Goal: Task Accomplishment & Management: Manage account settings

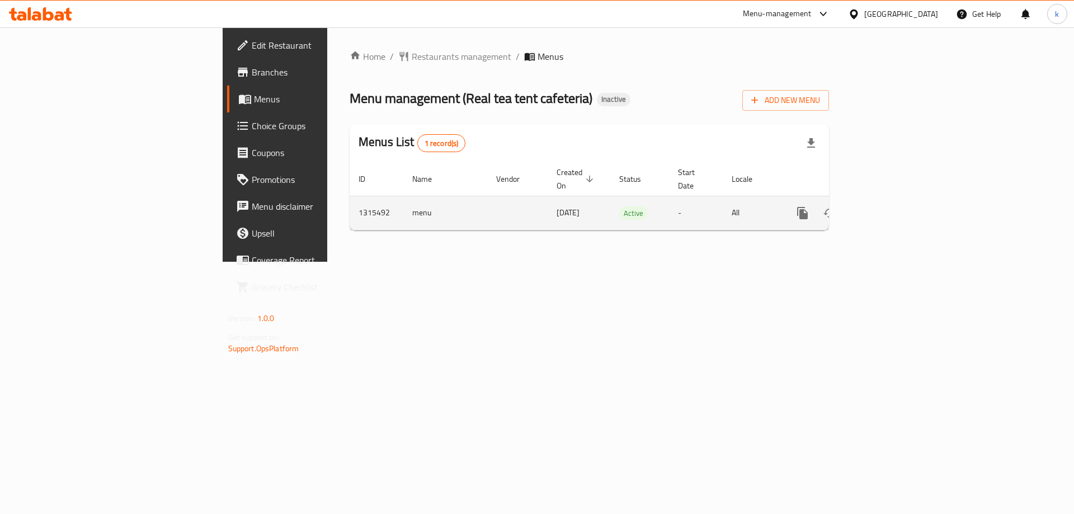
click at [888, 208] on icon "enhanced table" at bounding box center [883, 213] width 10 height 10
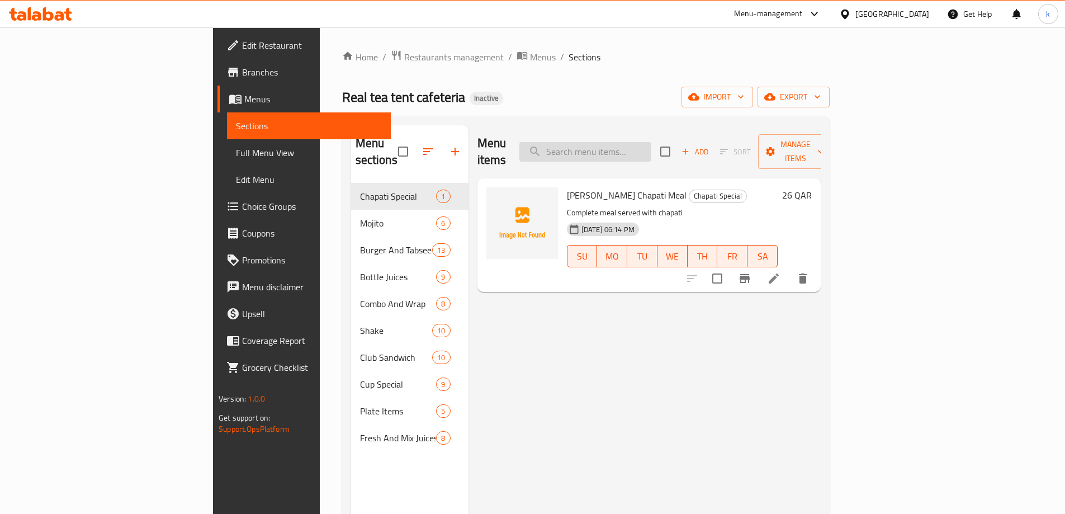
click at [652, 142] on input "search" at bounding box center [586, 152] width 132 height 20
paste input "Mal mal mathafi"
click at [652, 142] on input "Mal mal mathafi" at bounding box center [586, 152] width 132 height 20
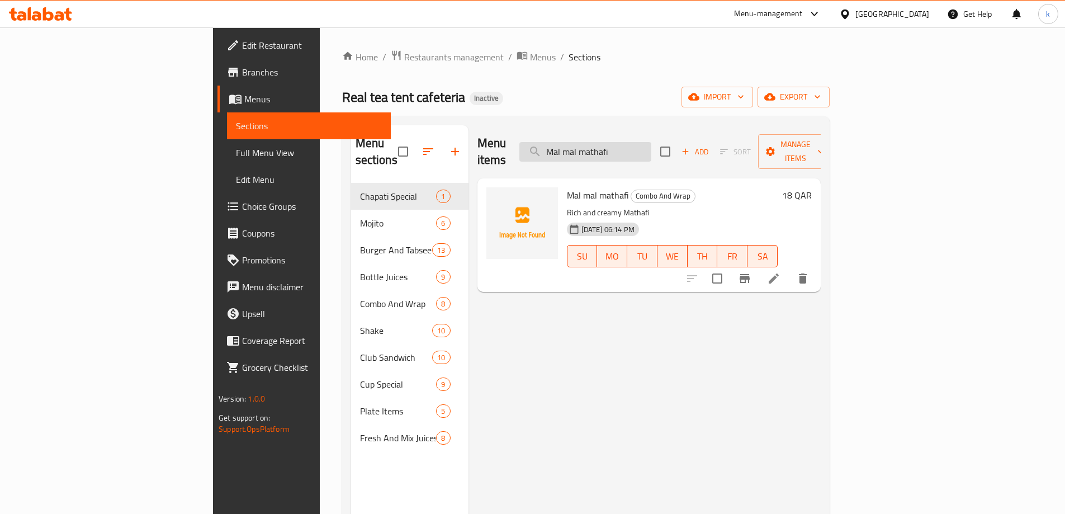
paste input "Zinker Cheetos combo"
click at [652, 149] on input "Zinker Cheetos combo" at bounding box center [586, 152] width 132 height 20
paste input "Mathafi"
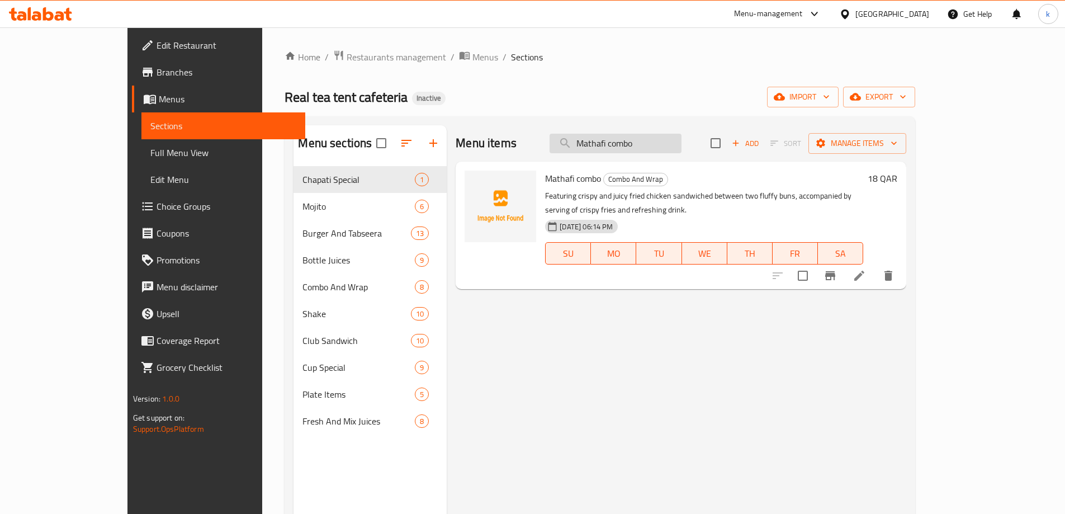
click at [661, 145] on input "Mathafi combo" at bounding box center [616, 144] width 132 height 20
paste input "Zinker C"
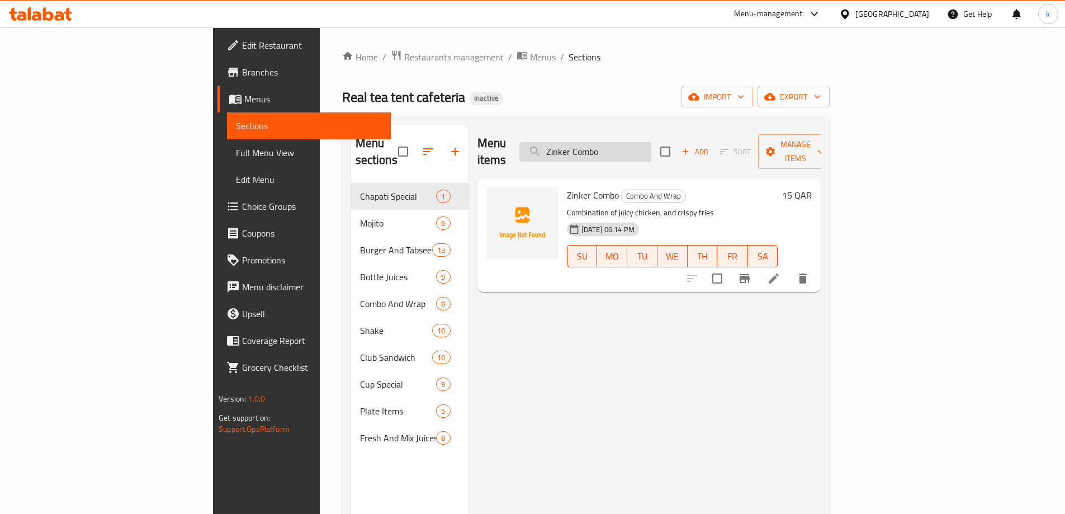
click at [652, 147] on input "Zinker Combo" at bounding box center [586, 152] width 132 height 20
paste input "Calzoni c"
click at [652, 147] on input "Calzoni combo" at bounding box center [586, 152] width 132 height 20
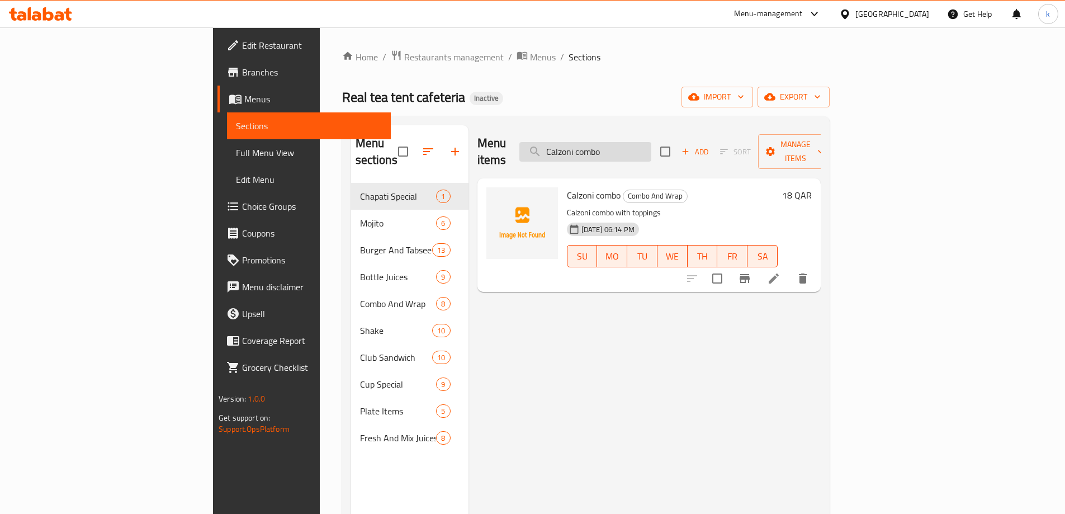
click at [652, 147] on input "Calzoni combo" at bounding box center [586, 152] width 132 height 20
paste input "Zinker Cheetos wrap"
click at [652, 150] on input "Zinker Cheetos wrap" at bounding box center [586, 152] width 132 height 20
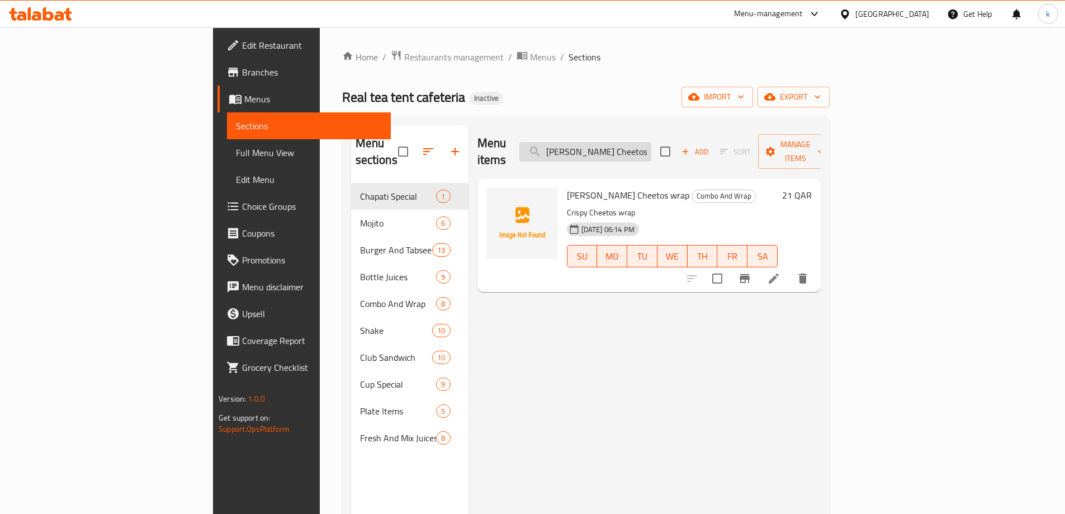
click at [652, 150] on input "Zinker Cheetos wrap" at bounding box center [586, 152] width 132 height 20
paste input "Mathafi"
drag, startPoint x: 989, startPoint y: 270, endPoint x: 955, endPoint y: 278, distance: 35.7
click at [795, 352] on div "Menu items Mathafi wrap Add Sort Manage items Mathafi wrap Combo And Wrap Flavo…" at bounding box center [645, 382] width 352 height 514
click at [645, 151] on input "Mathafi wrap" at bounding box center [586, 152] width 132 height 20
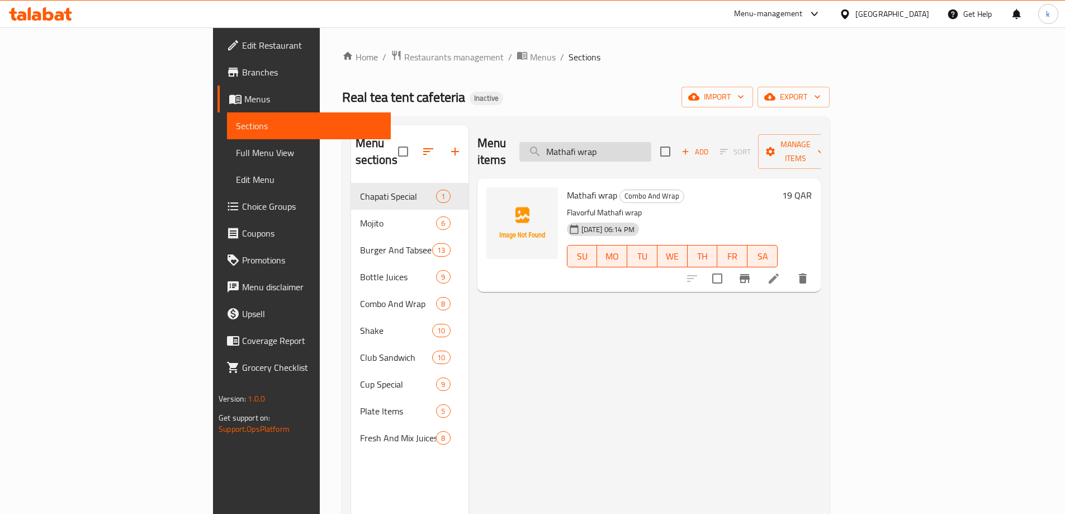
click at [645, 151] on input "Mathafi wrap" at bounding box center [586, 152] width 132 height 20
paste input "Zinker"
type input "Zinker wrap"
drag, startPoint x: 977, startPoint y: 265, endPoint x: 979, endPoint y: 280, distance: 15.3
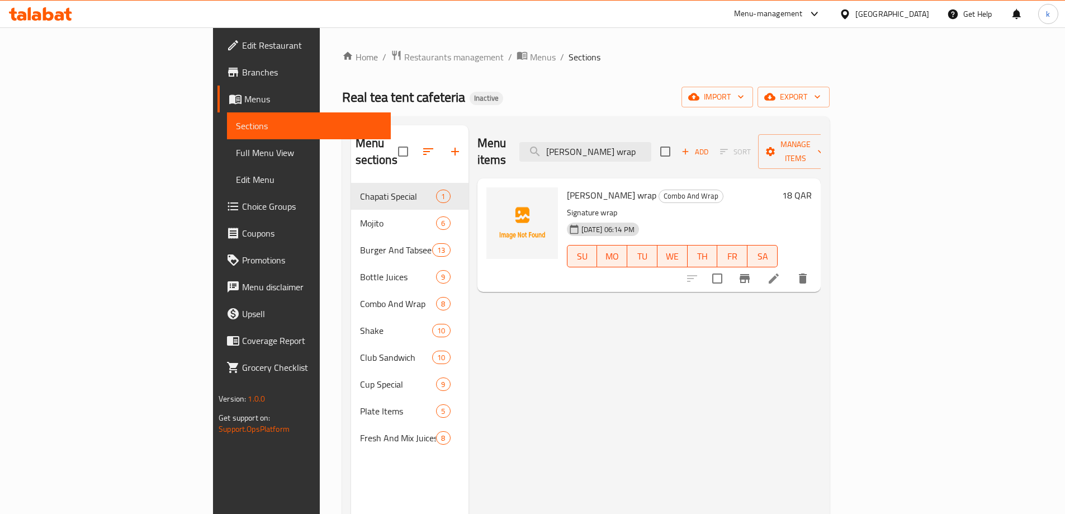
click at [821, 349] on div "Menu items Zinker wrap Add Sort Manage items Zinker wrap Combo And Wrap Signatu…" at bounding box center [645, 382] width 352 height 514
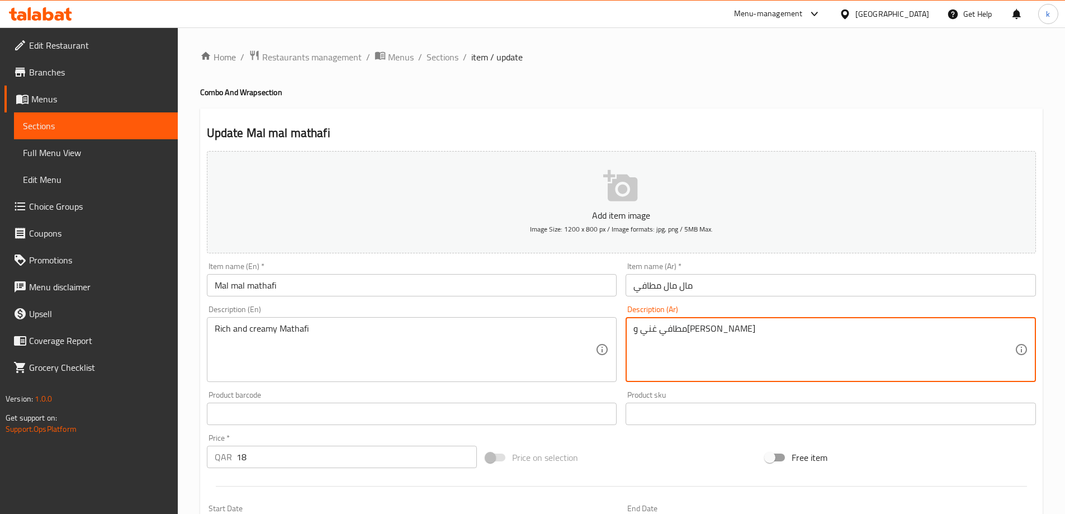
click at [703, 323] on textarea "مطافي غني وكريمي" at bounding box center [824, 349] width 381 height 53
paste textarea "ث"
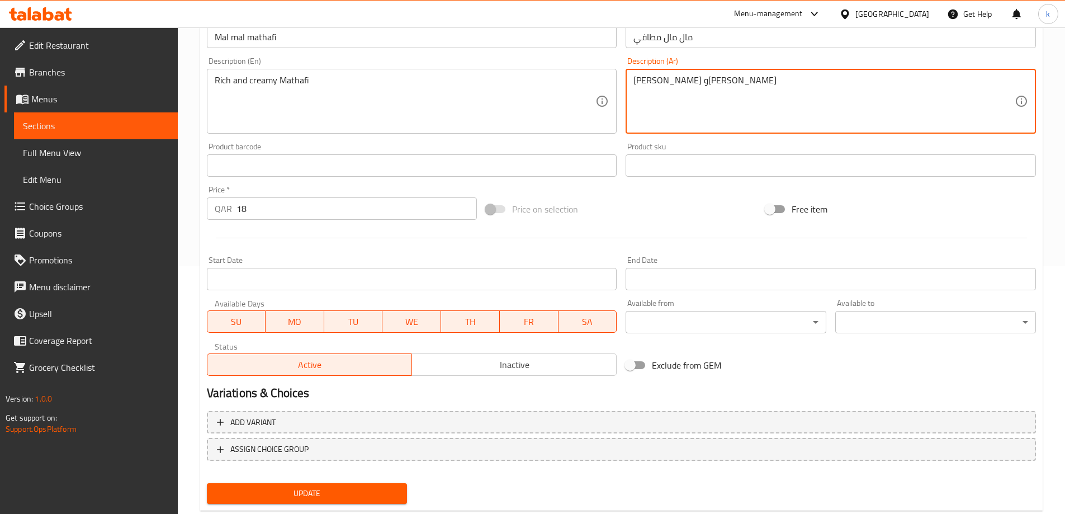
scroll to position [276, 0]
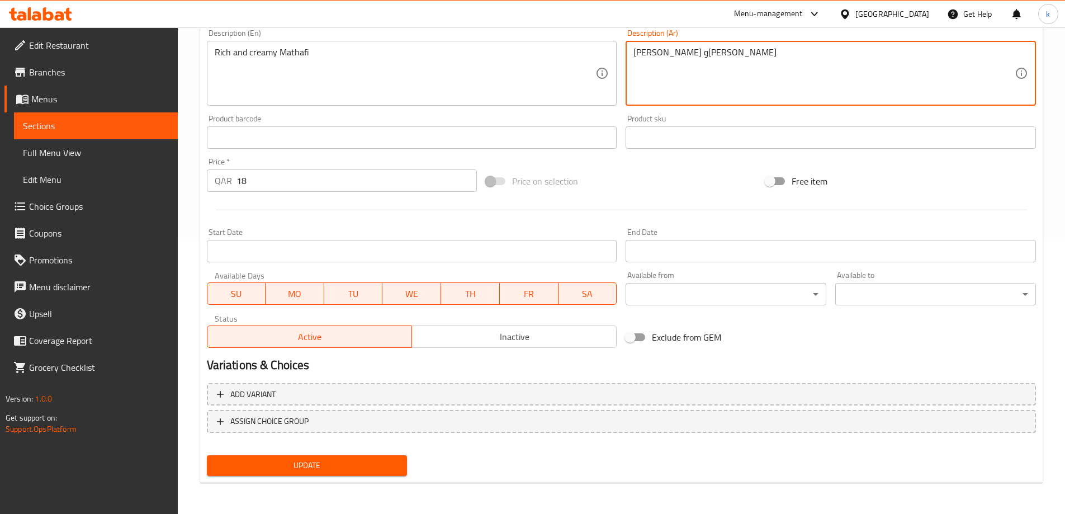
type textarea "ماثافي غني وكريمي"
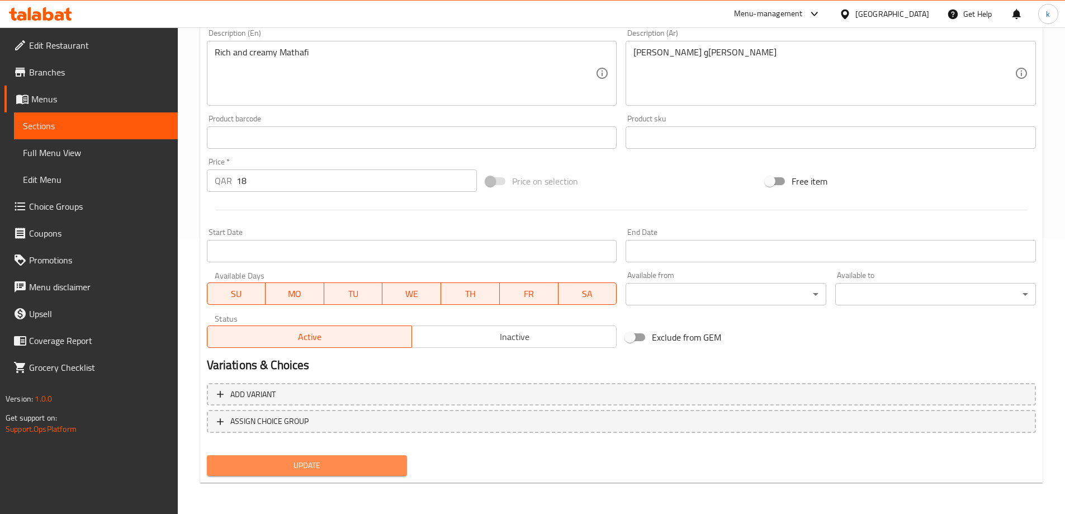
click at [370, 459] on span "Update" at bounding box center [307, 466] width 183 height 14
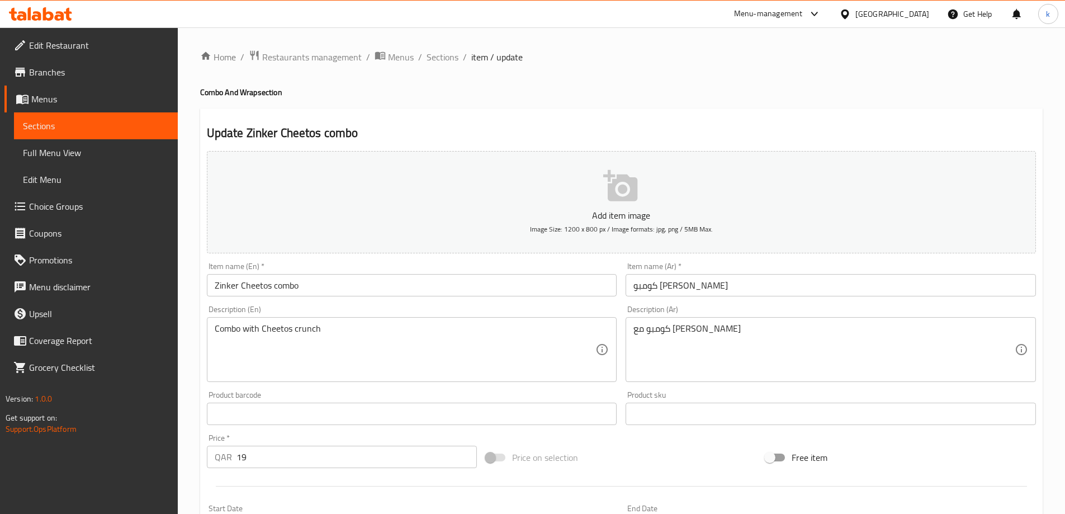
click at [687, 312] on div "Description (Ar) كومبو مع شيتوس كرانش Description (Ar)" at bounding box center [831, 343] width 411 height 77
click at [691, 322] on div "كومبو مع شيتوس كرانش Description (Ar)" at bounding box center [831, 349] width 411 height 65
paste textarea "[PERSON_NAME] Cheetos combo"
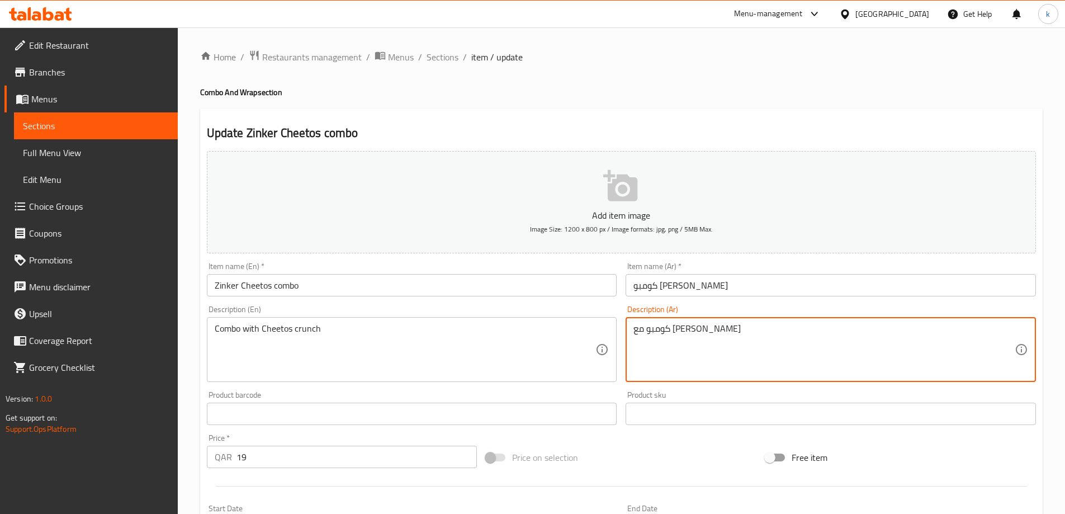
click at [686, 334] on textarea "كومبو مع شيتوس كرانش" at bounding box center [824, 349] width 381 height 53
paste textarea "[PERSON_NAME] Cheetos combo"
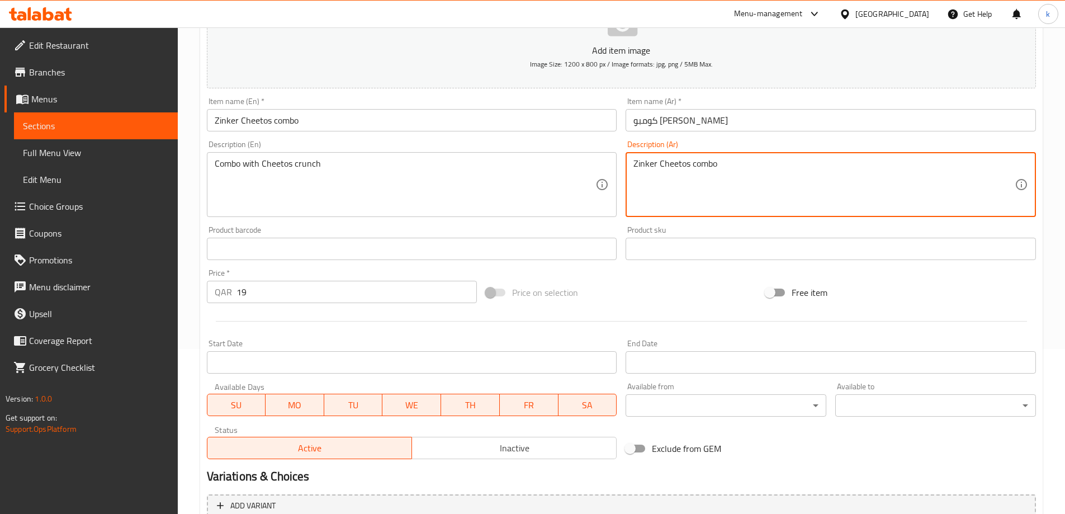
scroll to position [164, 0]
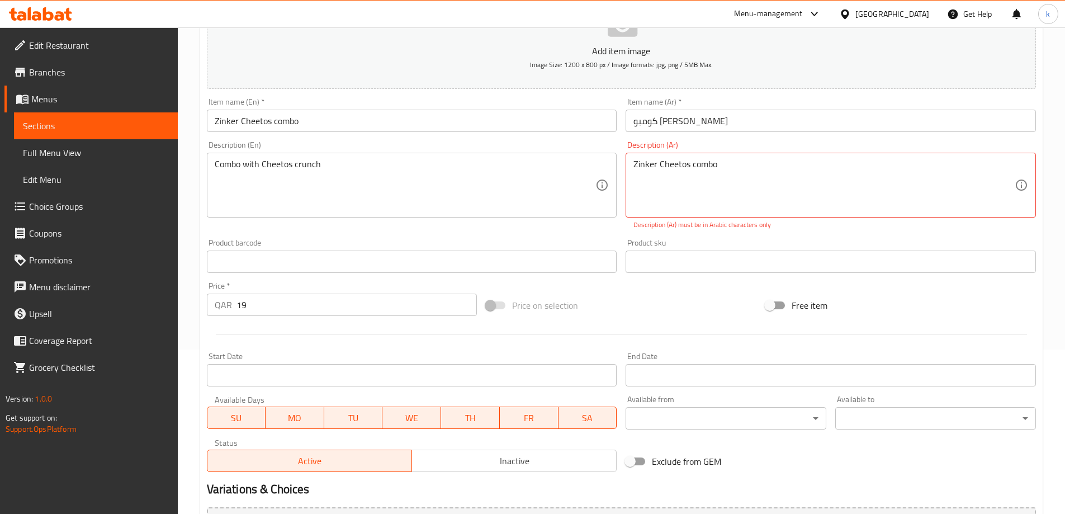
click at [718, 171] on textarea "[PERSON_NAME] Cheetos combo" at bounding box center [824, 185] width 381 height 53
paste textarea "كومبو مع شيتوس كرانش"
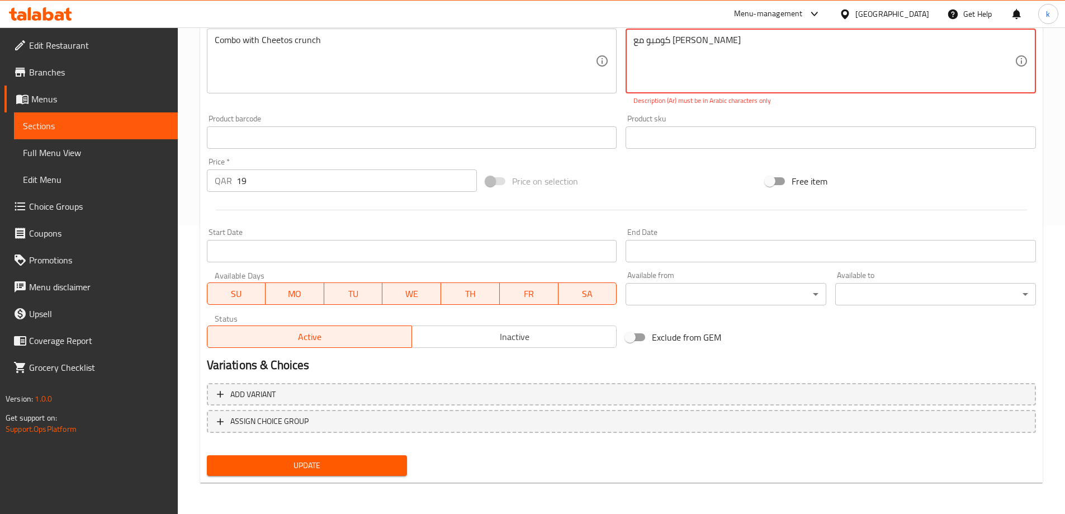
type textarea "كومبو مع شيتوس كرانش"
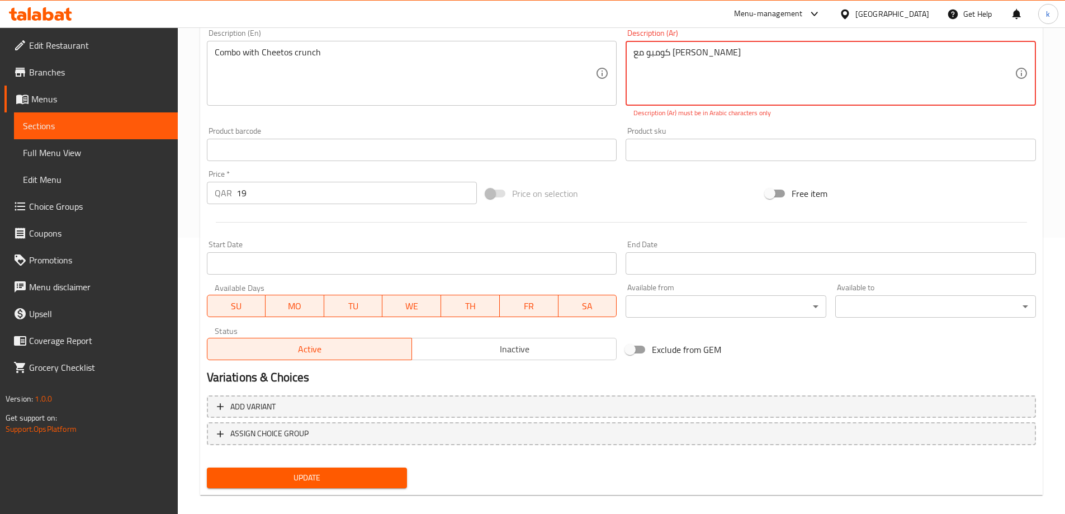
click at [358, 471] on span "Update" at bounding box center [307, 478] width 183 height 14
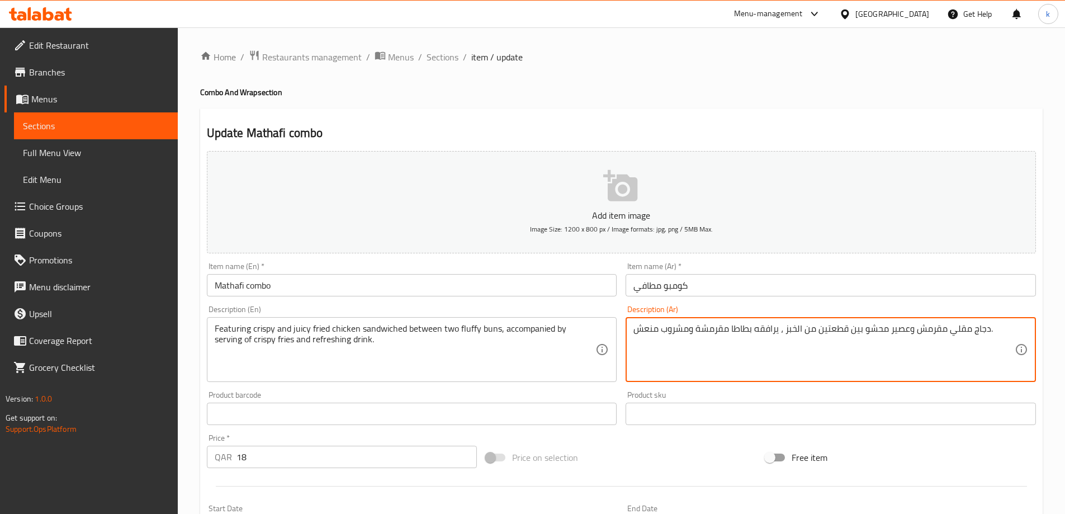
click at [676, 333] on textarea "دجاج مقلي مقرمش وعصير محشو بين قطعتين من الخبز ، يرافقه بطاطا مقرمشة ومشروب منع…" at bounding box center [824, 349] width 381 height 53
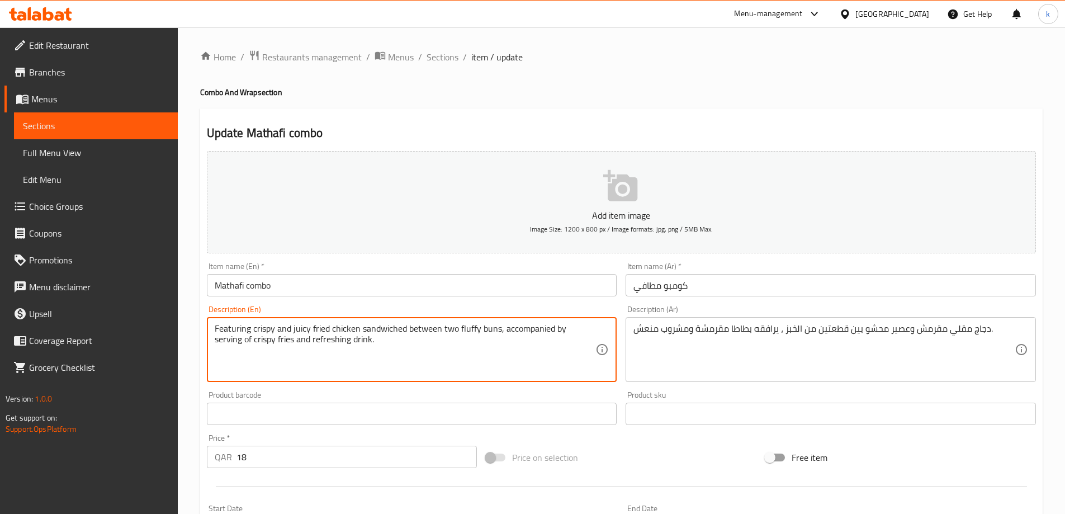
click at [351, 347] on textarea "Featuring crispy and juicy fried chicken sandwiched between two fluffy buns, ac…" at bounding box center [405, 349] width 381 height 53
paste textarea "Complete Mathafi combo"
type textarea "Complete Mathafi combo"
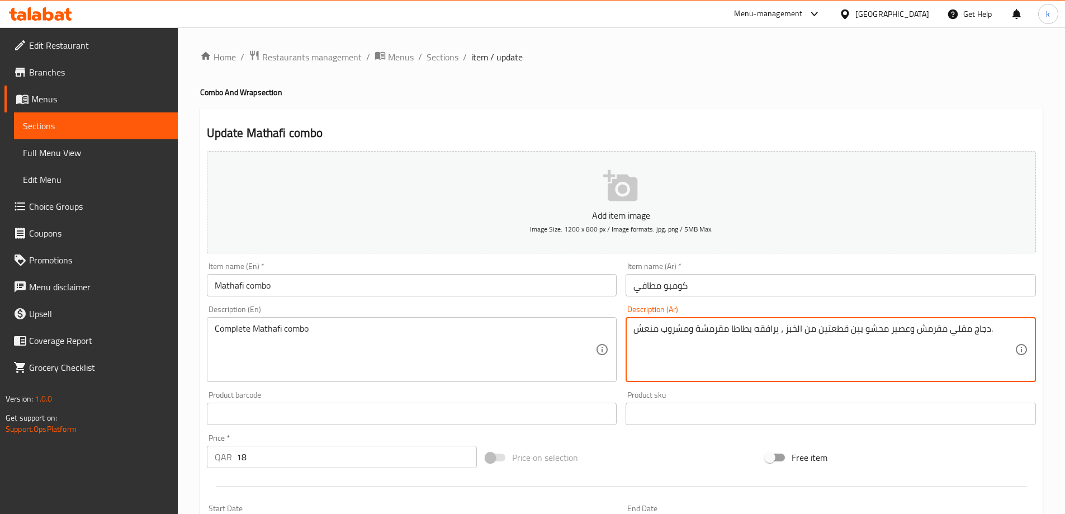
paste textarea "ومبو ماثافي الكاملة"
click at [661, 325] on textarea "دجاج مقلي مقرمش وعصير محشو بين قطعتين من الخبز ، يرافقه بطاطا مقرمشة ومشروب كوم…" at bounding box center [824, 349] width 381 height 53
paste textarea "كومبو ماثافي الكاملة"
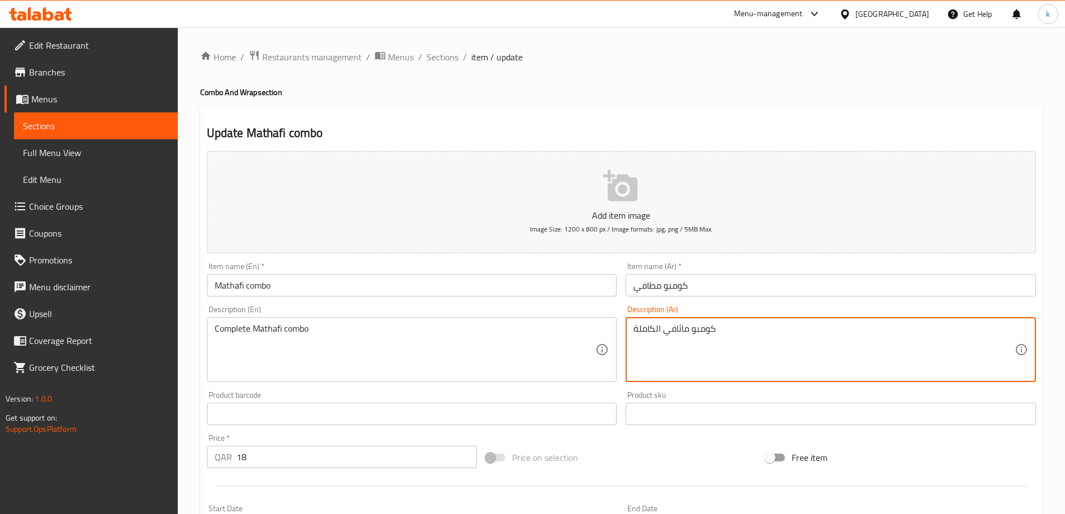
type textarea "كومبو ماثافي الكاملة"
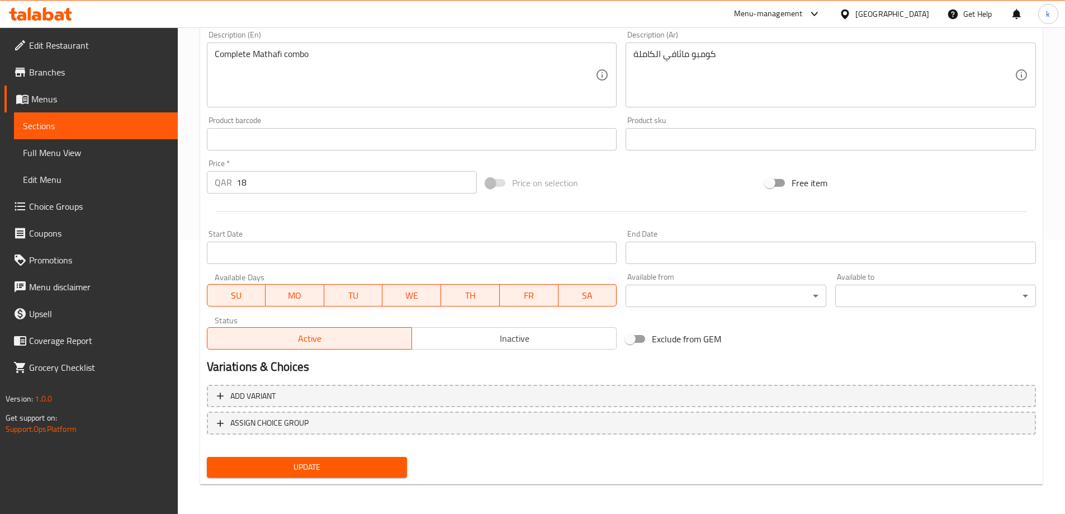
scroll to position [276, 0]
click at [315, 477] on div "Update" at bounding box center [307, 466] width 210 height 30
click at [321, 468] on span "Update" at bounding box center [307, 466] width 183 height 14
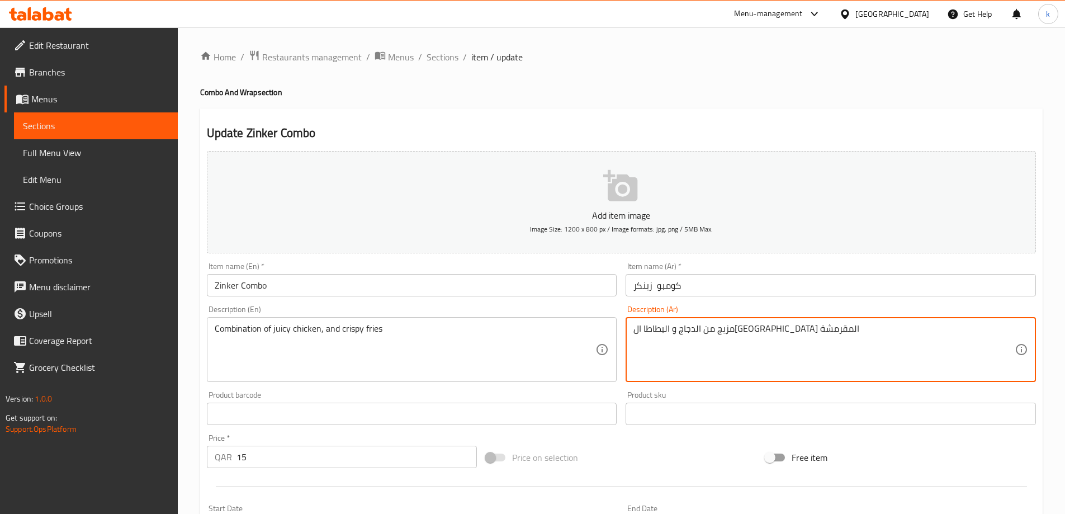
click at [686, 333] on textarea "مزيج من الدجاج و البطاطا ال[GEOGRAPHIC_DATA] المقرمشة" at bounding box center [824, 349] width 381 height 53
paste textarea "جبة كومبو خاص"
type textarea "وجبة كومبو خاصة"
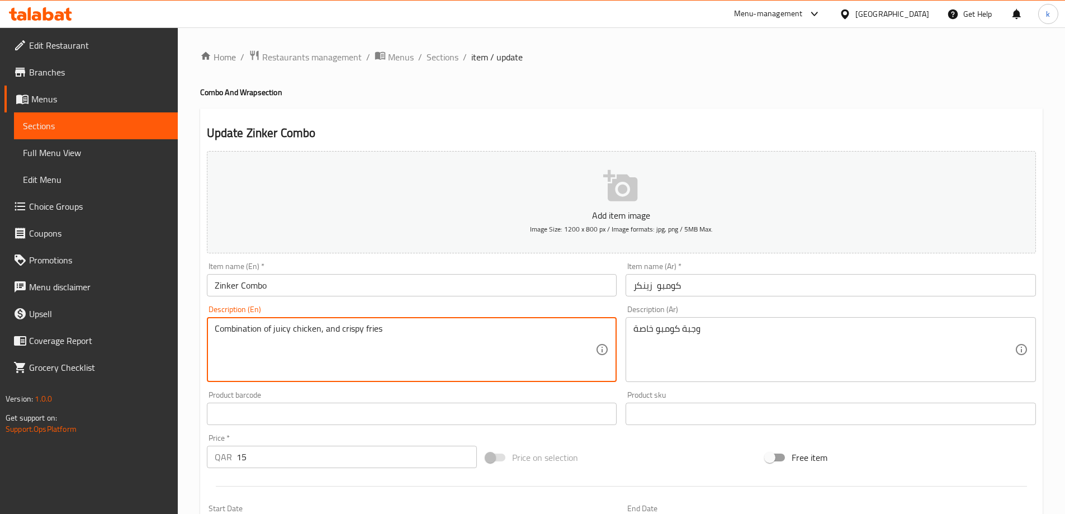
click at [362, 327] on textarea "Combination of juicy chicken, and crispy fries" at bounding box center [405, 349] width 381 height 53
paste textarea "Special combo meal"
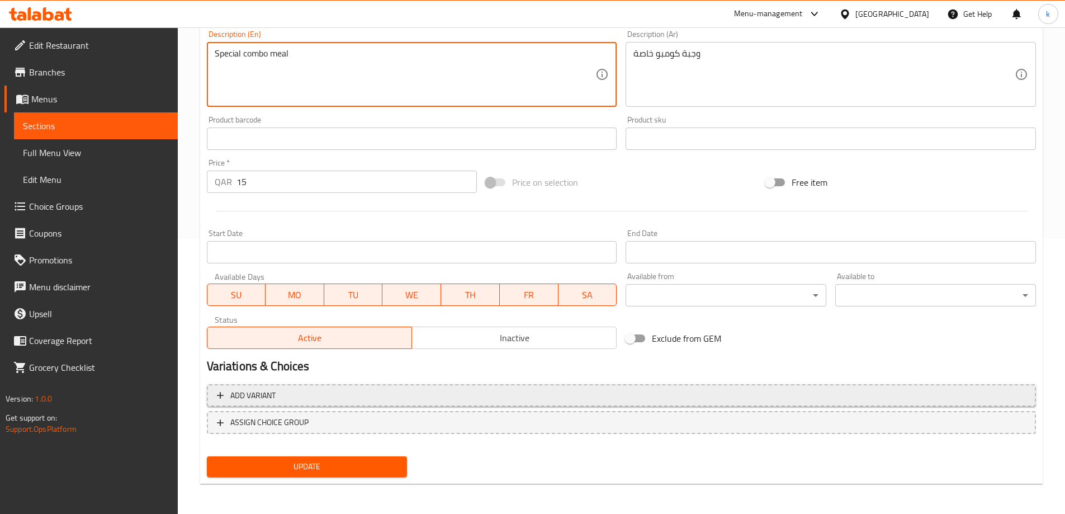
scroll to position [276, 0]
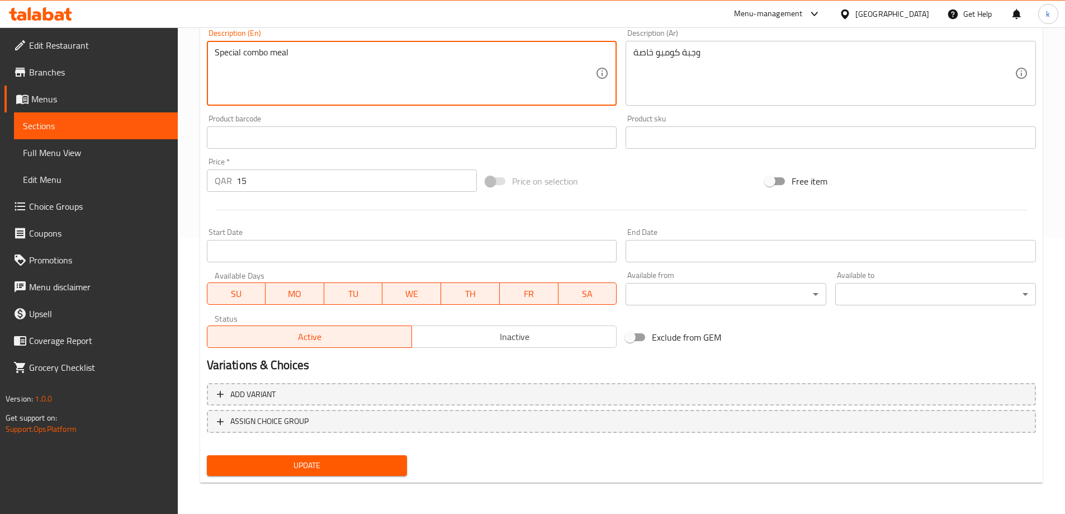
type textarea "Special combo meal"
click at [300, 455] on div "Update" at bounding box center [307, 466] width 210 height 30
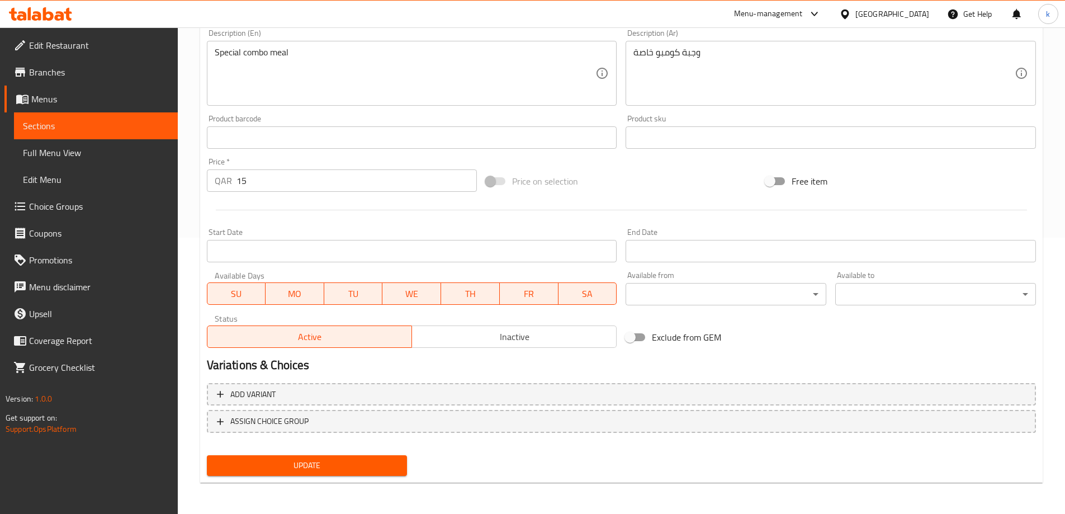
click at [302, 466] on span "Update" at bounding box center [307, 466] width 183 height 14
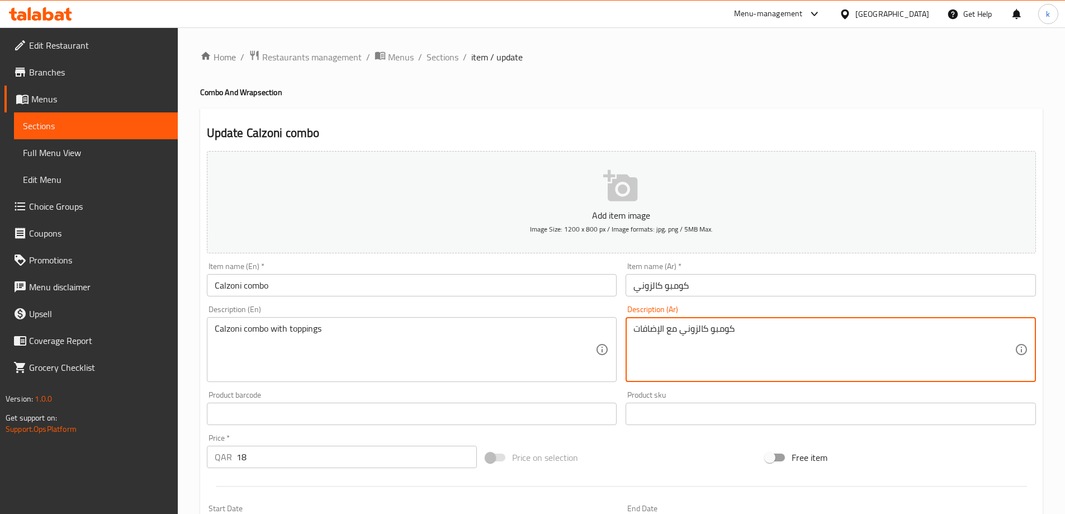
click at [717, 326] on textarea "كومبو كالزوني مع الإضافات" at bounding box center [824, 349] width 381 height 53
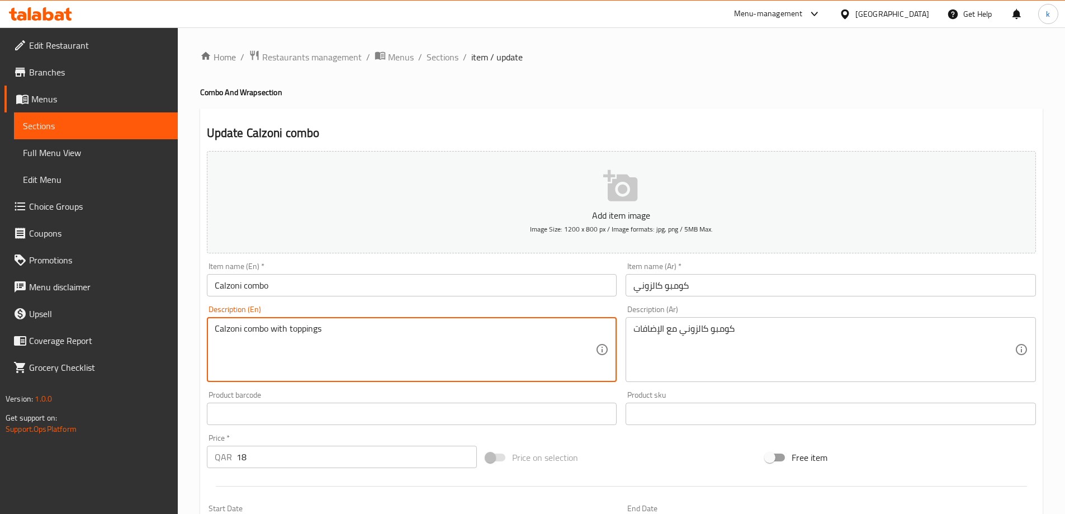
click at [242, 330] on textarea "Calzoni combo with toppings" at bounding box center [405, 349] width 381 height 53
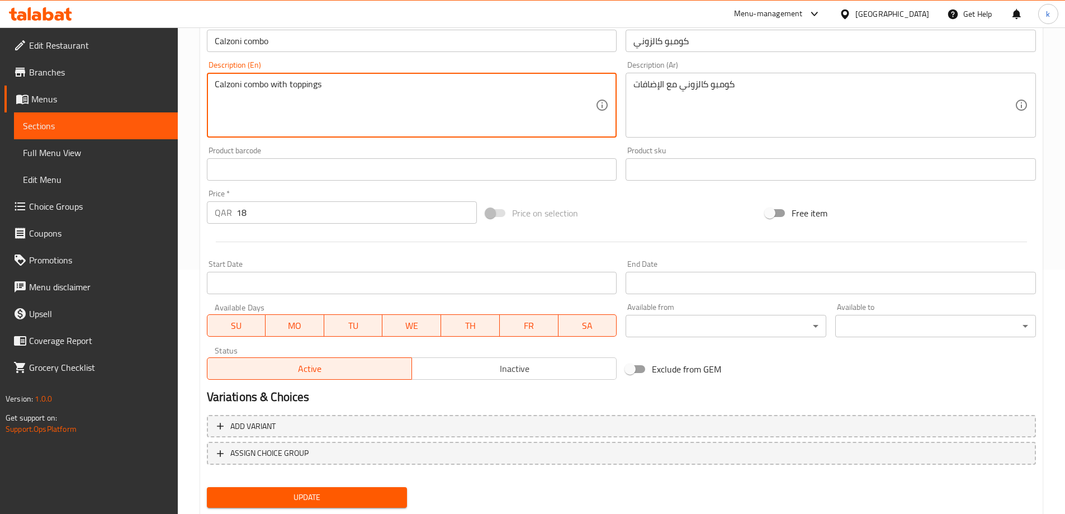
scroll to position [276, 0]
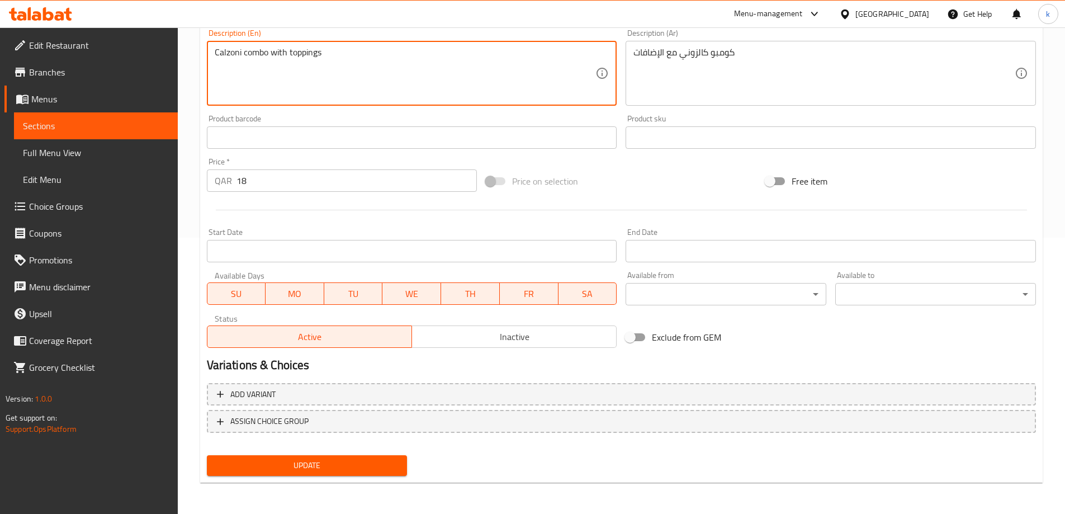
click at [333, 456] on button "Update" at bounding box center [307, 465] width 201 height 21
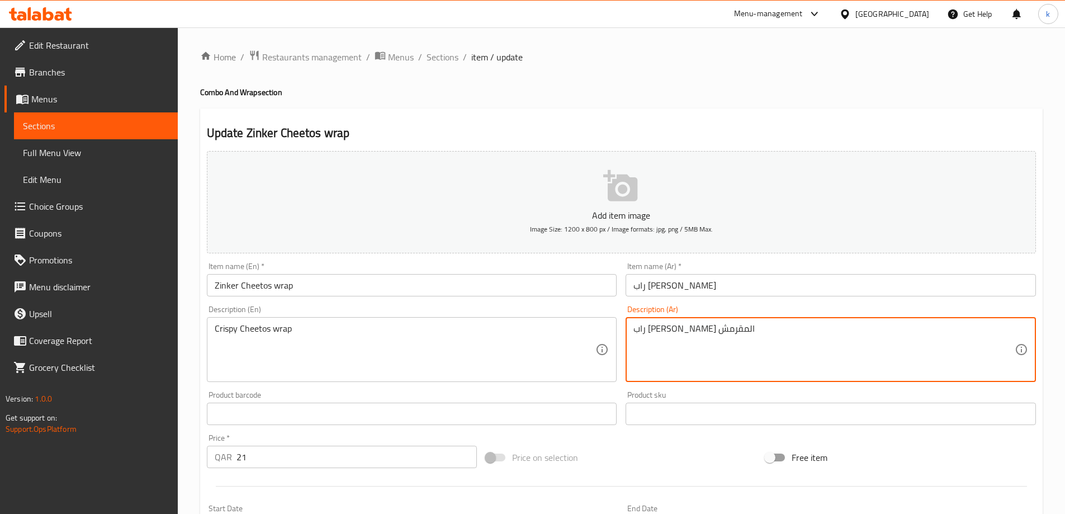
click at [676, 332] on textarea "راب شيتوس المقرمش" at bounding box center [824, 349] width 381 height 53
paste textarea "ة"
type textarea "راب شيتوس المقرمشة"
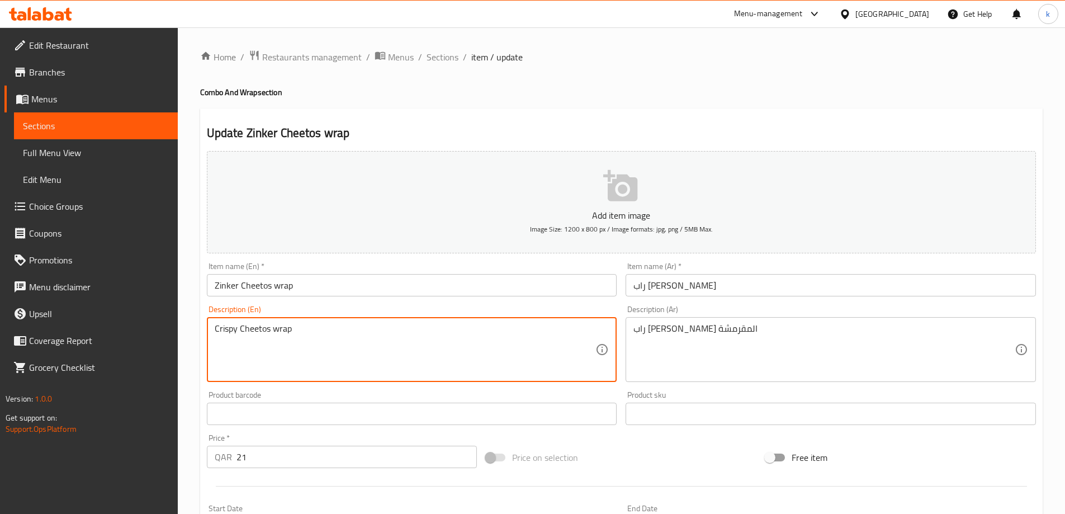
click at [352, 327] on textarea "Crispy Cheetos wrap" at bounding box center [405, 349] width 381 height 53
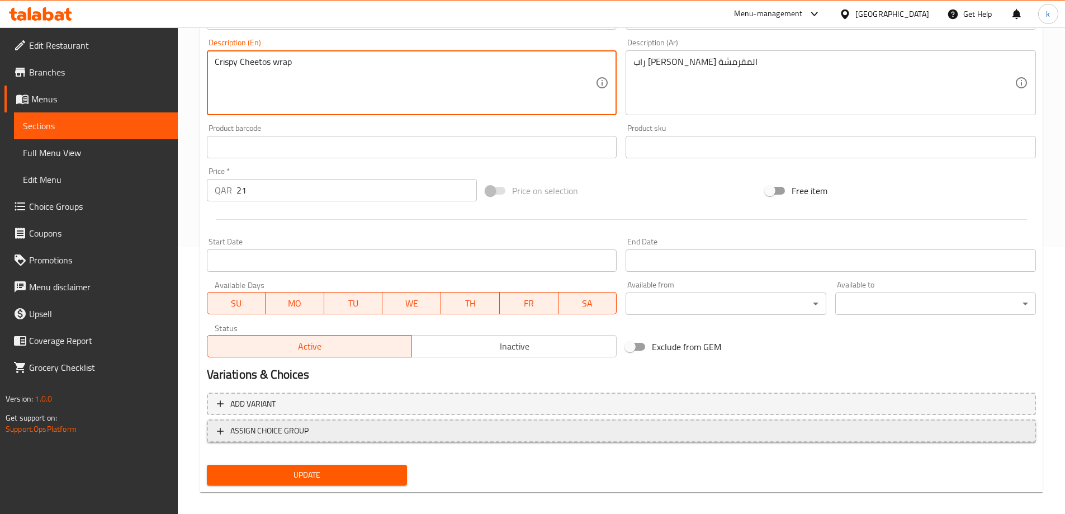
scroll to position [276, 0]
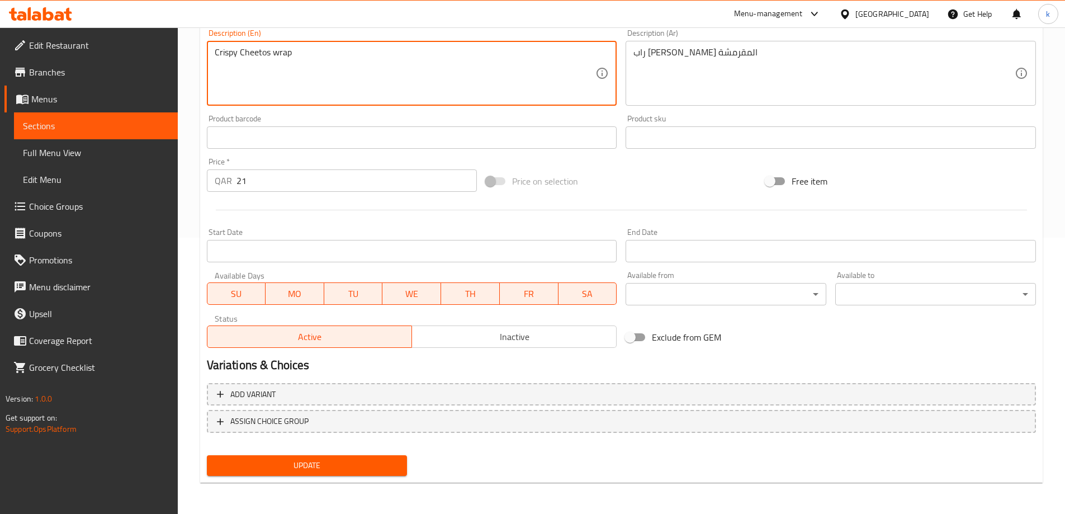
click at [319, 469] on span "Update" at bounding box center [307, 466] width 183 height 14
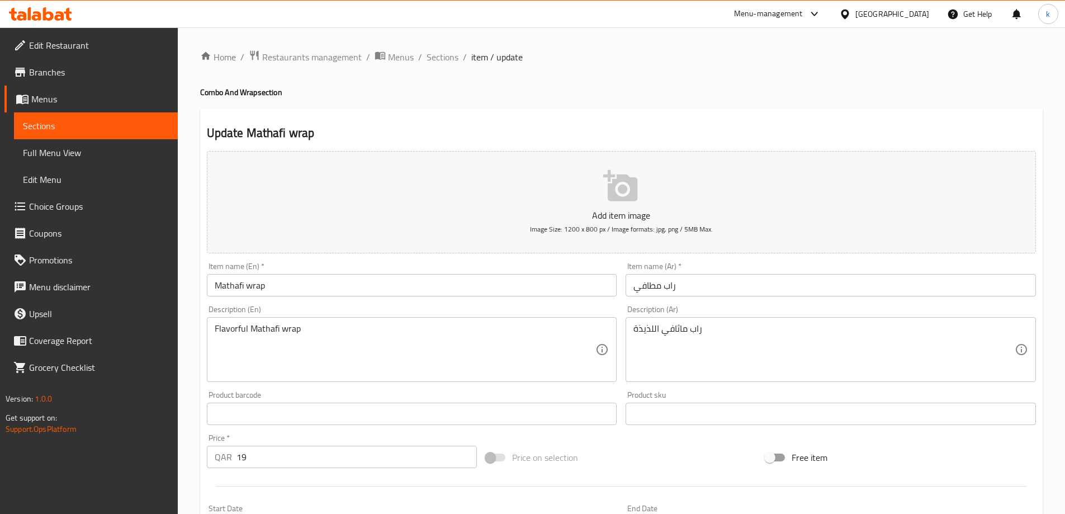
scroll to position [112, 0]
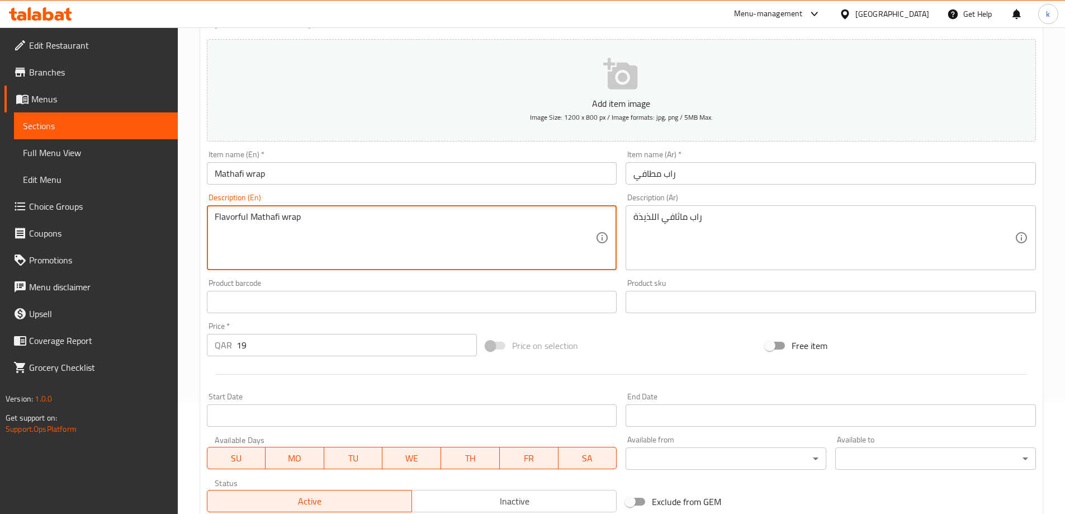
click at [343, 228] on textarea "Flavorful Mathafi wrap" at bounding box center [405, 237] width 381 height 53
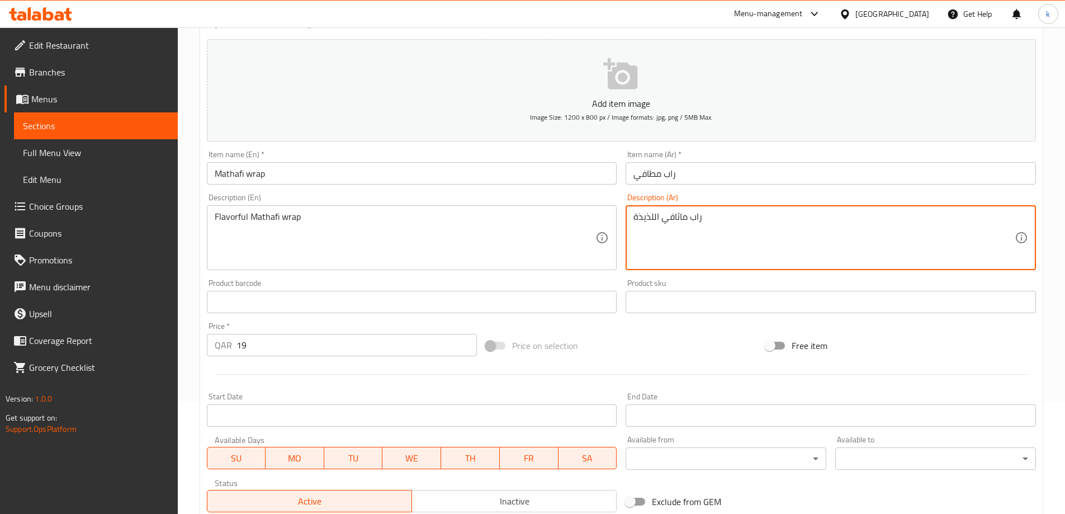
click at [702, 222] on textarea "راب ماثافي اللذيذة" at bounding box center [824, 237] width 381 height 53
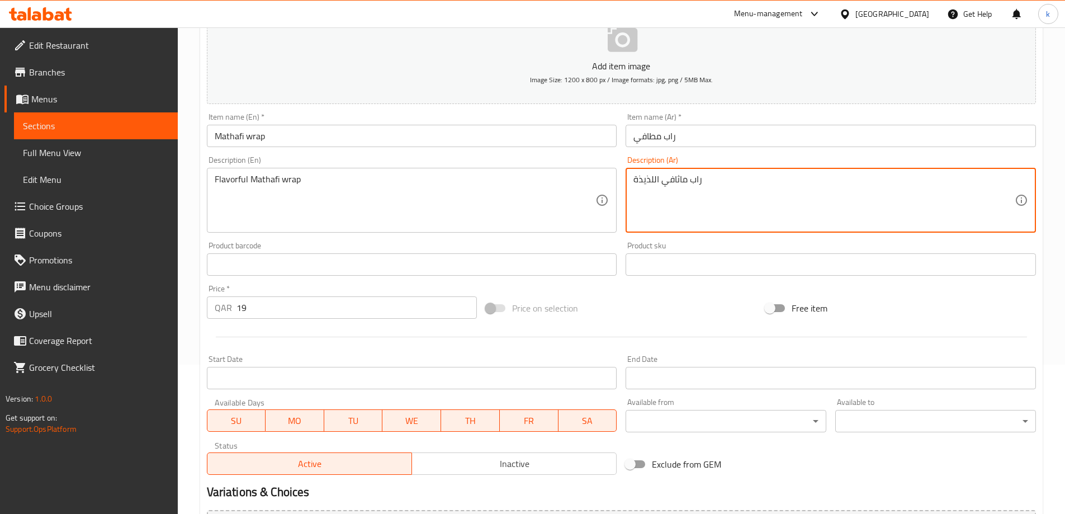
scroll to position [276, 0]
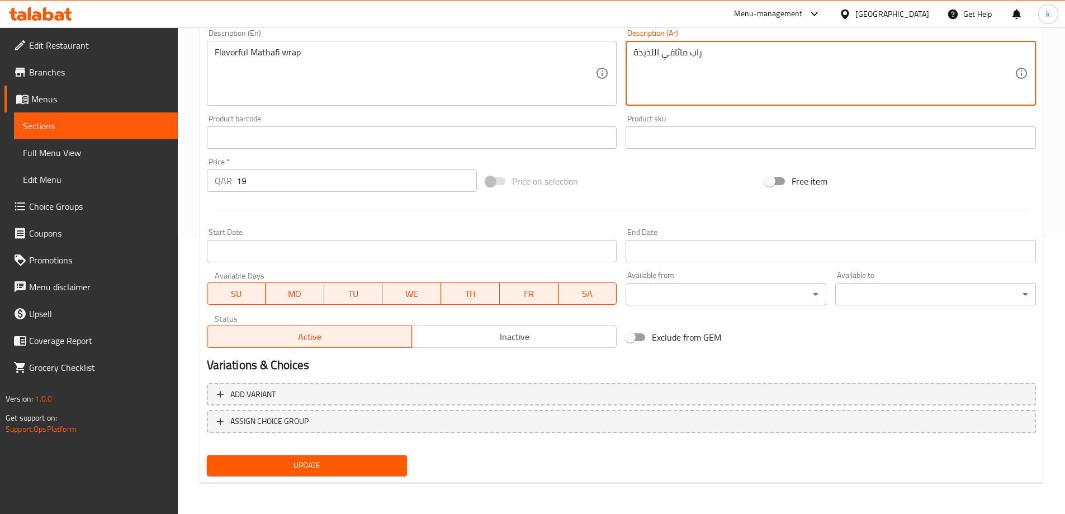
click at [385, 456] on button "Update" at bounding box center [307, 465] width 201 height 21
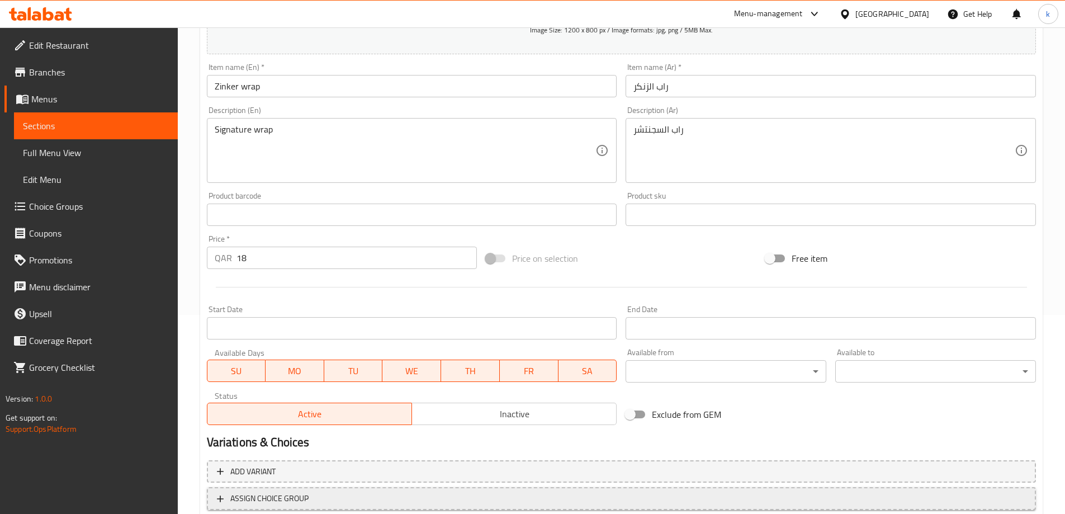
scroll to position [276, 0]
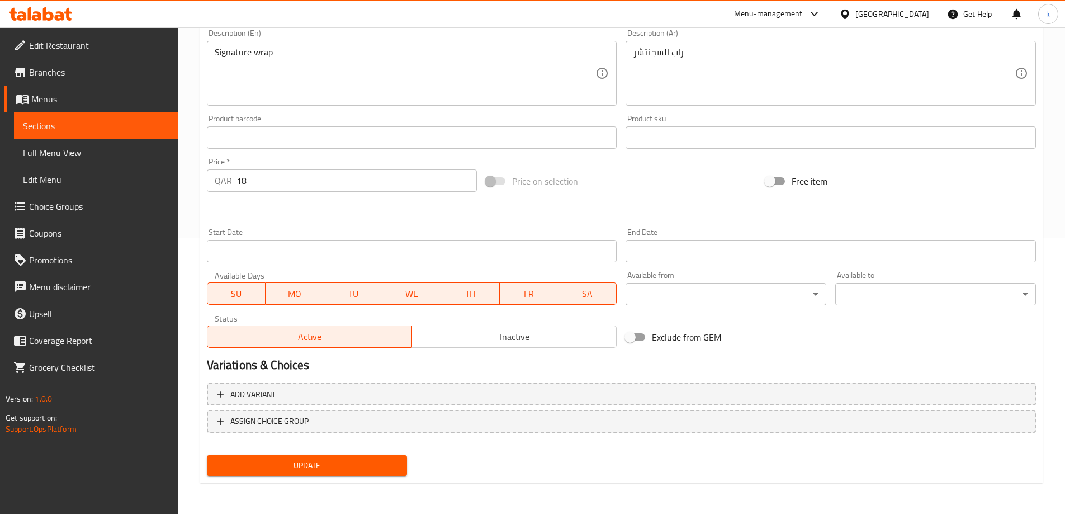
click at [355, 464] on span "Update" at bounding box center [307, 466] width 183 height 14
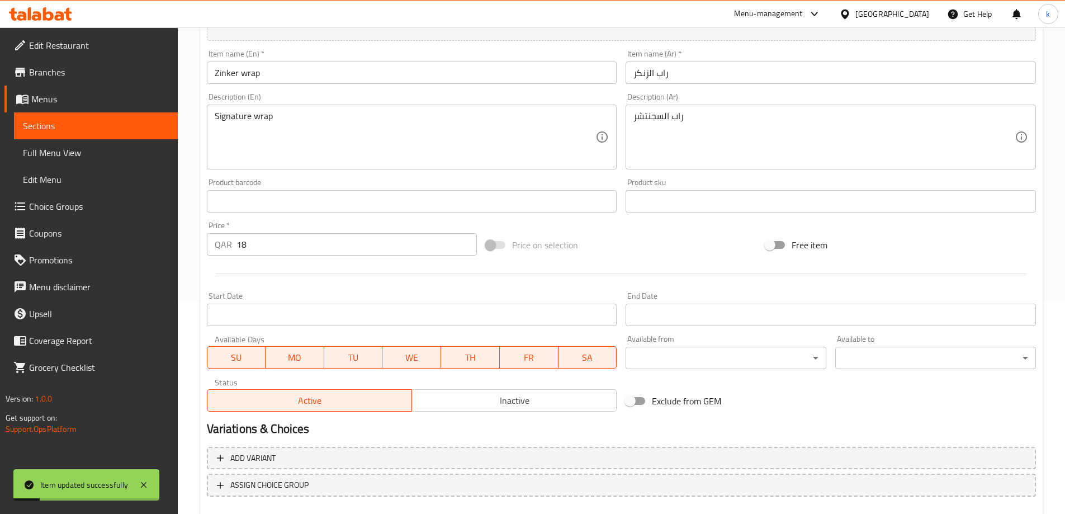
scroll to position [220, 0]
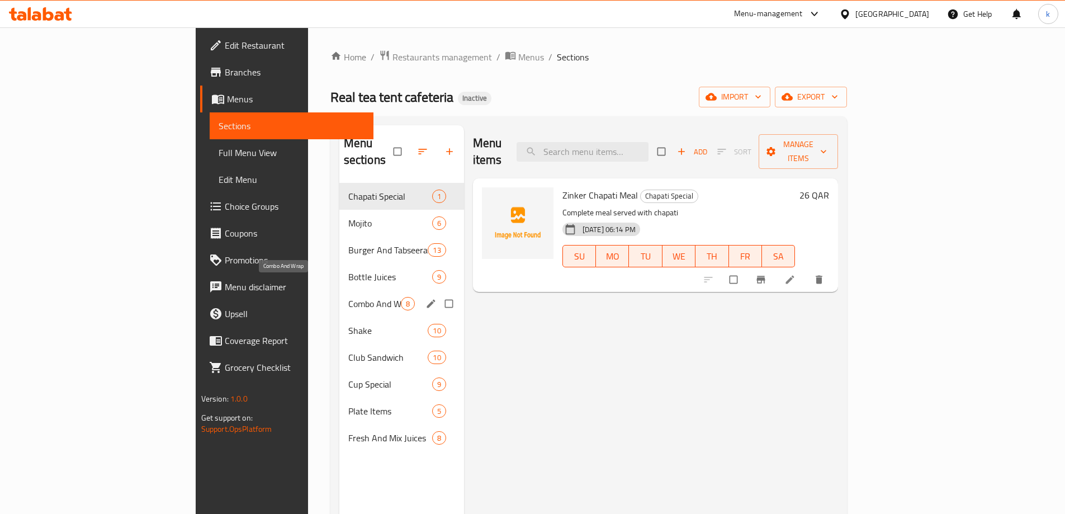
click at [348, 297] on span "Combo And Wrap" at bounding box center [374, 303] width 53 height 13
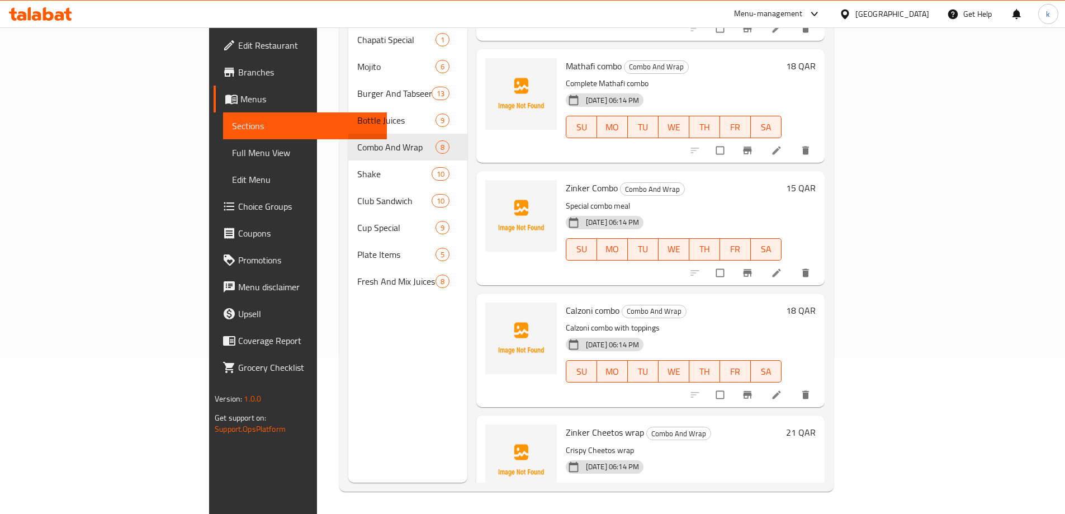
scroll to position [224, 0]
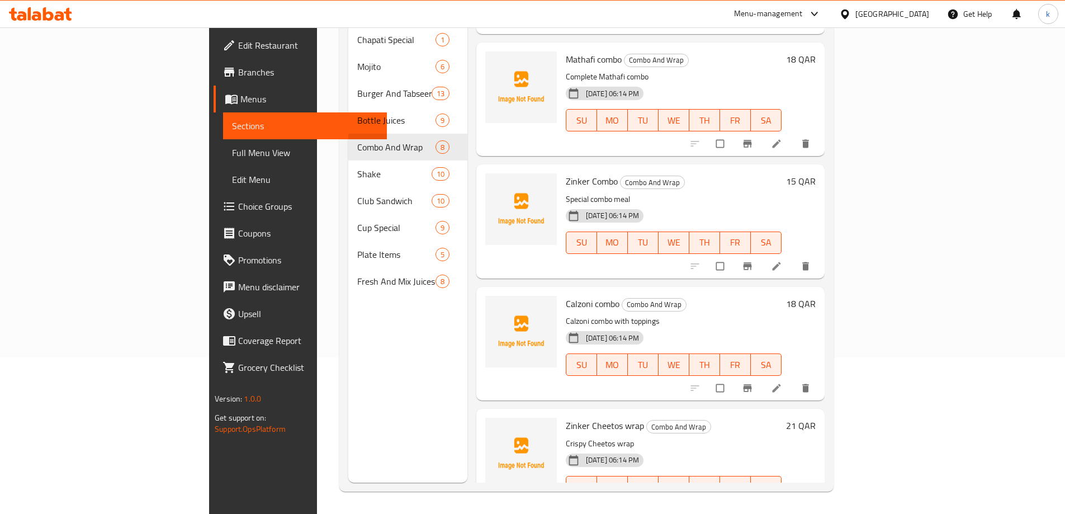
click at [223, 163] on link "Full Menu View" at bounding box center [305, 152] width 164 height 27
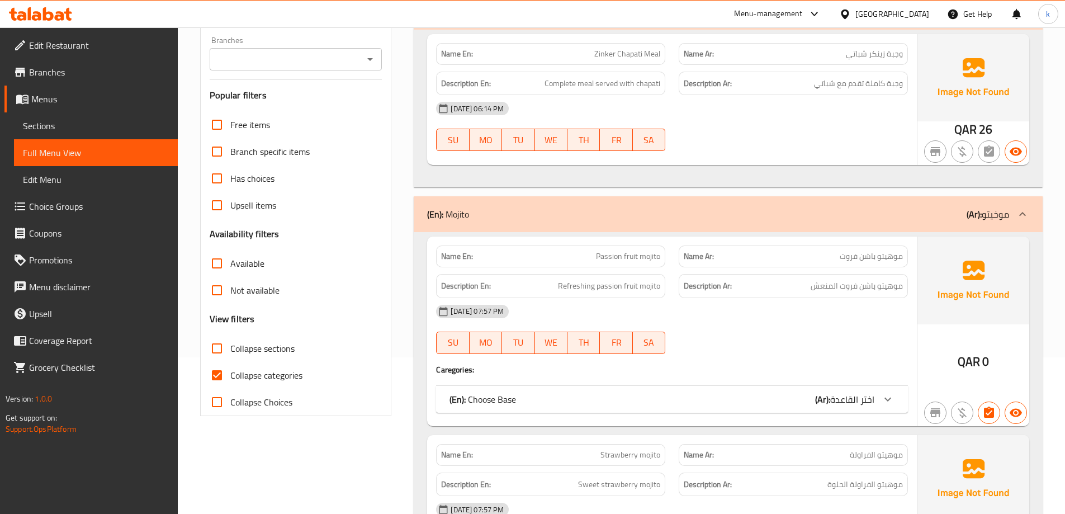
click at [281, 370] on span "Collapse categories" at bounding box center [266, 375] width 72 height 13
click at [230, 370] on input "Collapse categories" at bounding box center [217, 375] width 27 height 27
checkbox input "false"
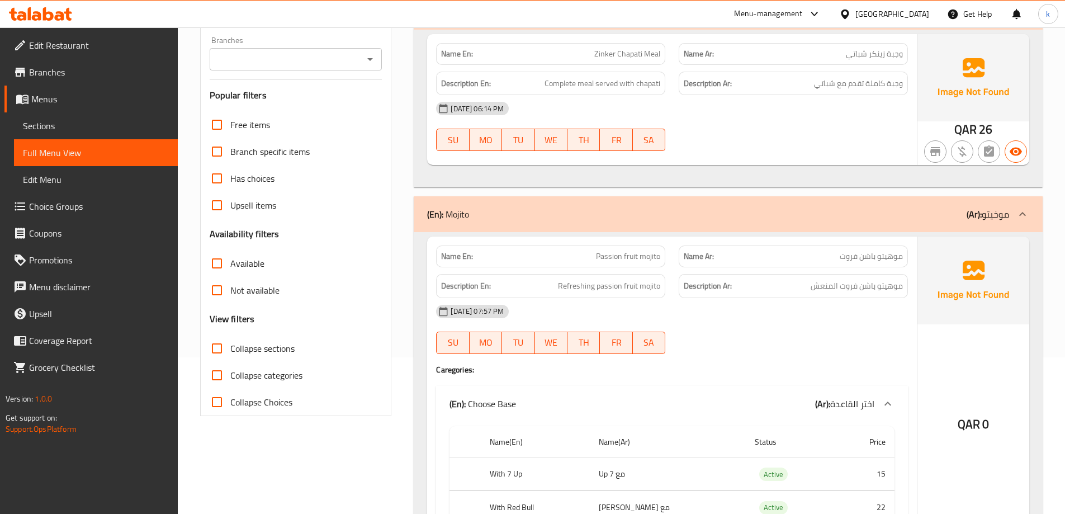
click at [267, 346] on span "Collapse sections" at bounding box center [262, 348] width 64 height 13
click at [230, 346] on input "Collapse sections" at bounding box center [217, 348] width 27 height 27
checkbox input "true"
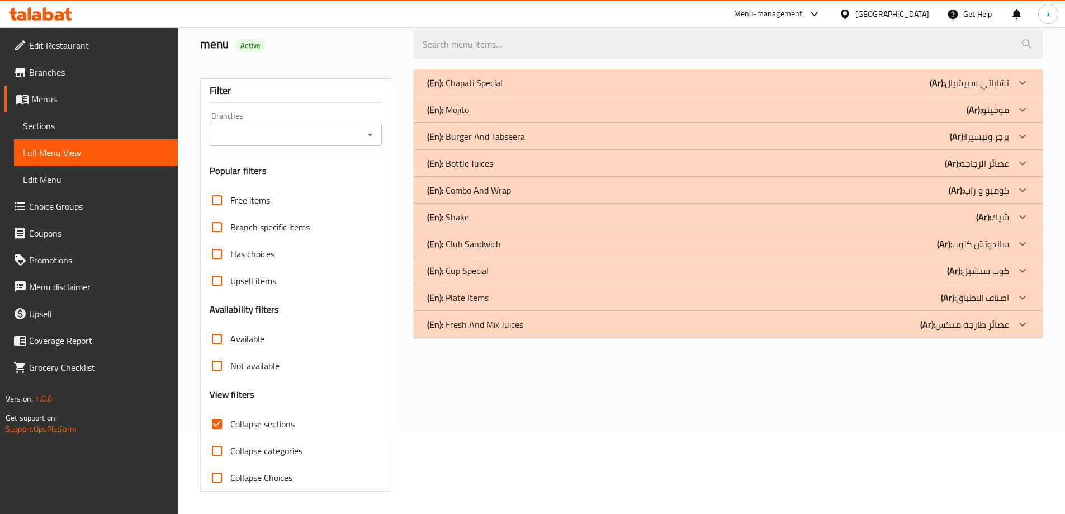
scroll to position [81, 0]
click at [515, 188] on div "(En): Combo And Wrap (Ar): كومبو و راب" at bounding box center [718, 189] width 582 height 13
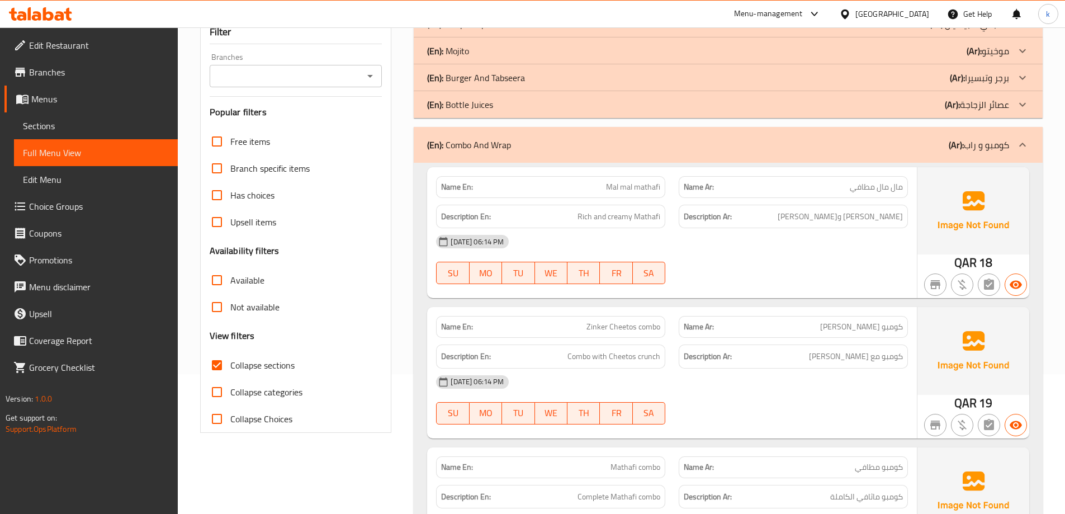
scroll to position [0, 0]
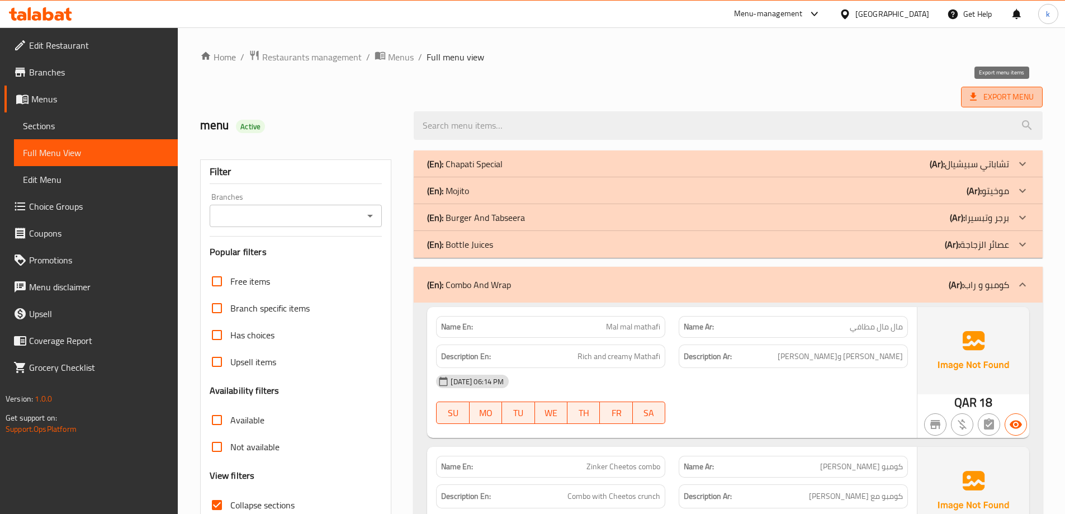
click at [1021, 99] on span "Export Menu" at bounding box center [1002, 97] width 64 height 14
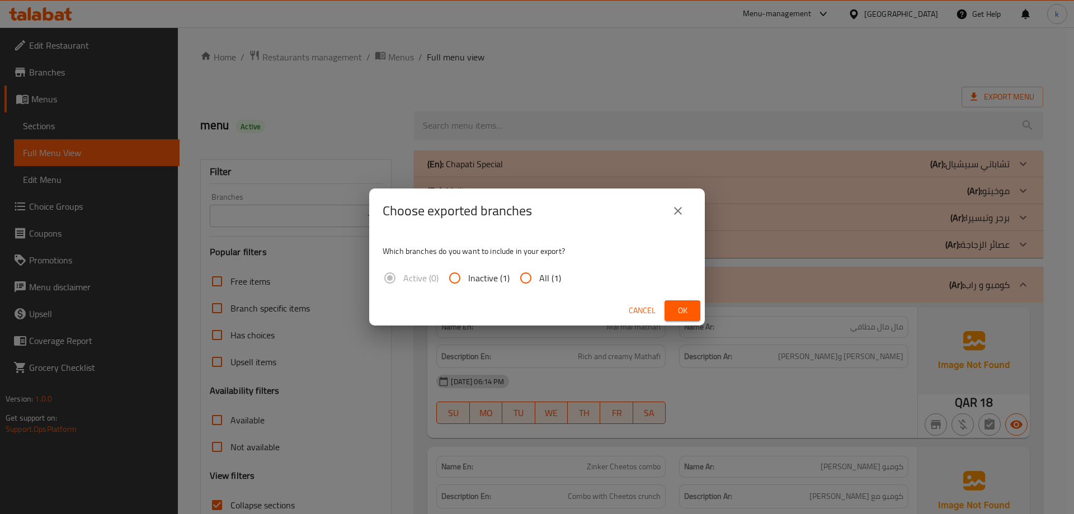
click at [525, 279] on input "All (1)" at bounding box center [525, 278] width 27 height 27
radio input "true"
click at [670, 305] on button "Ok" at bounding box center [682, 310] width 36 height 21
